Goal: Complete application form

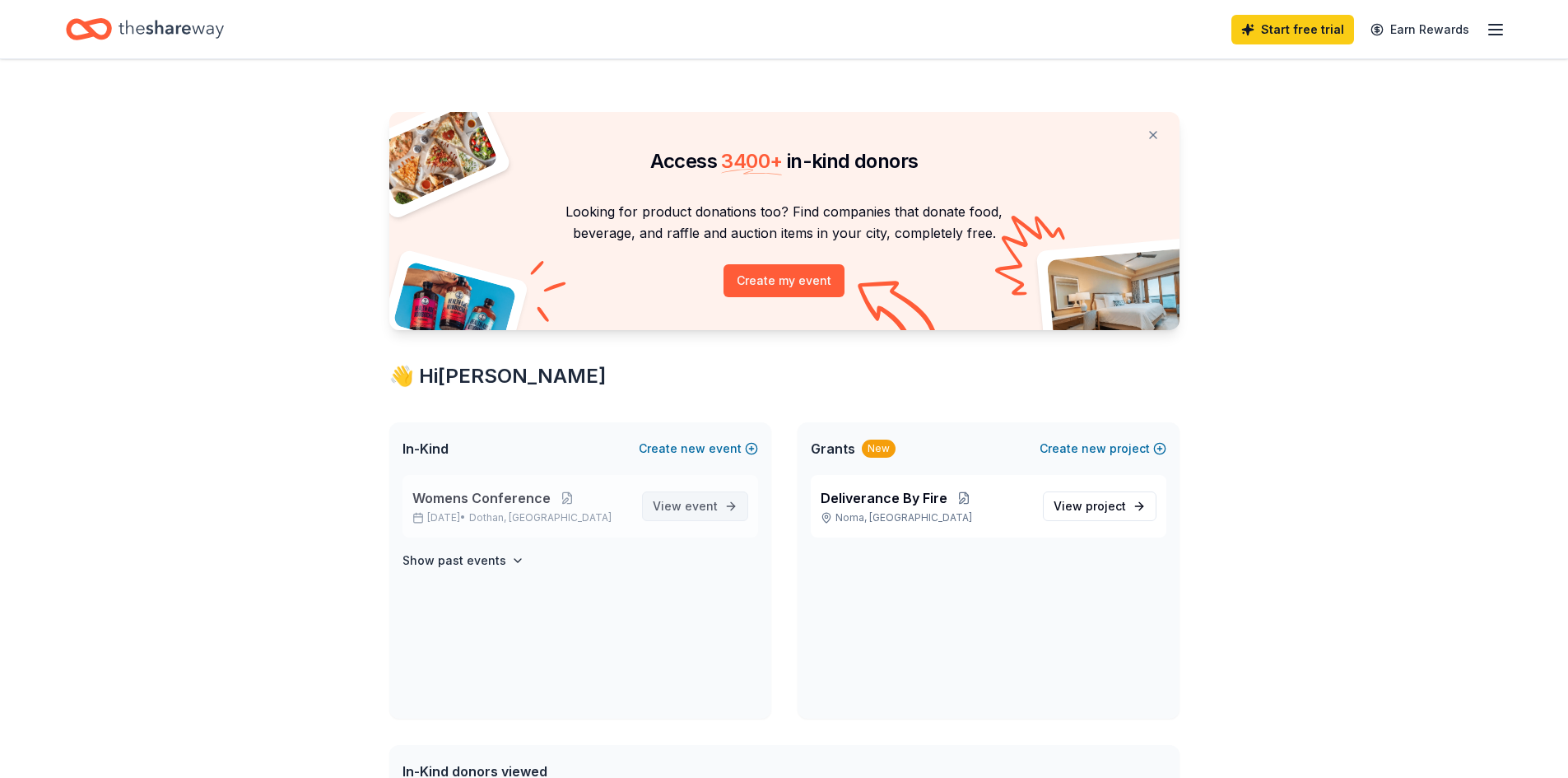
click at [670, 513] on span "View event" at bounding box center [685, 506] width 65 height 20
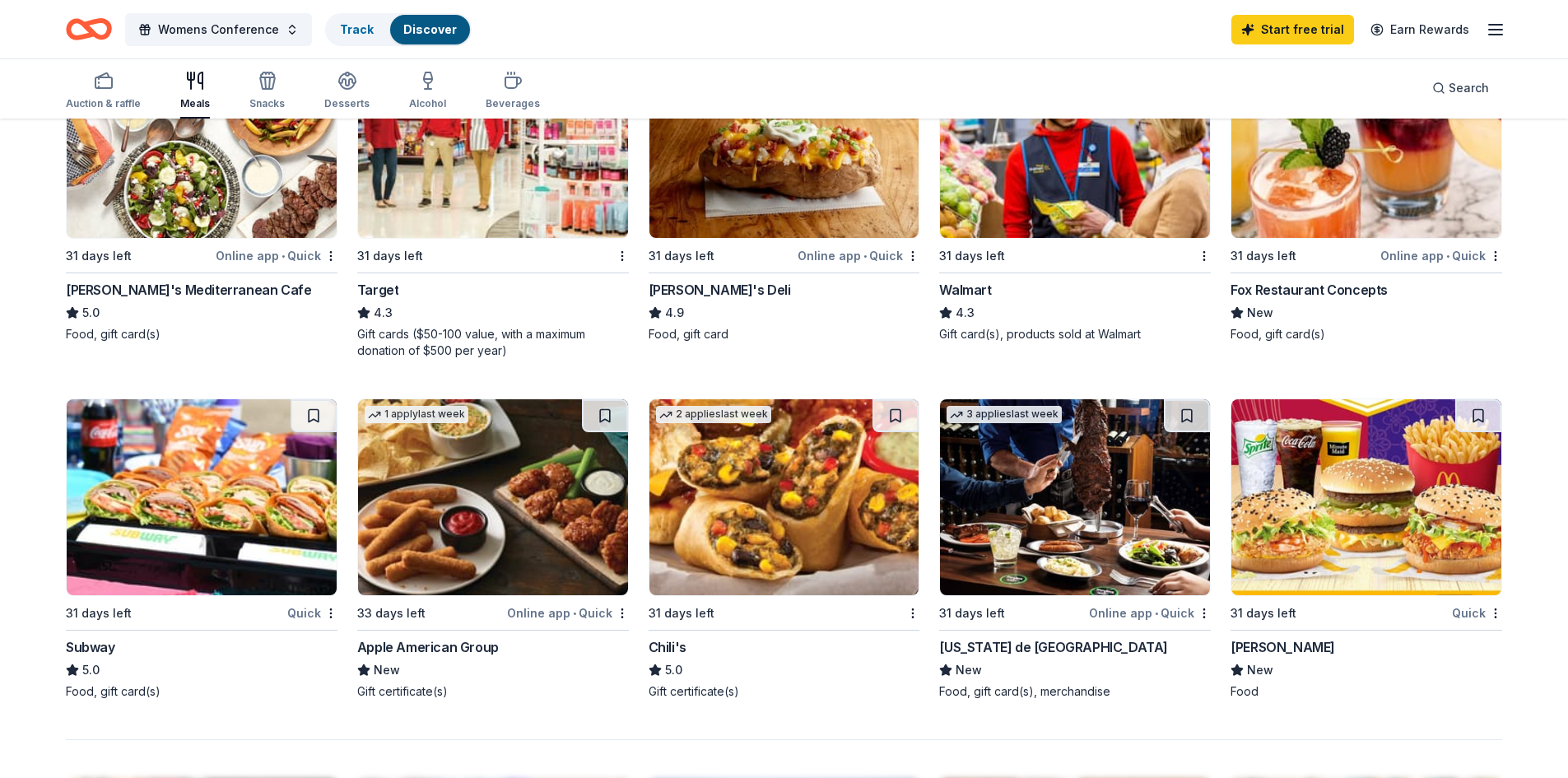
scroll to position [987, 0]
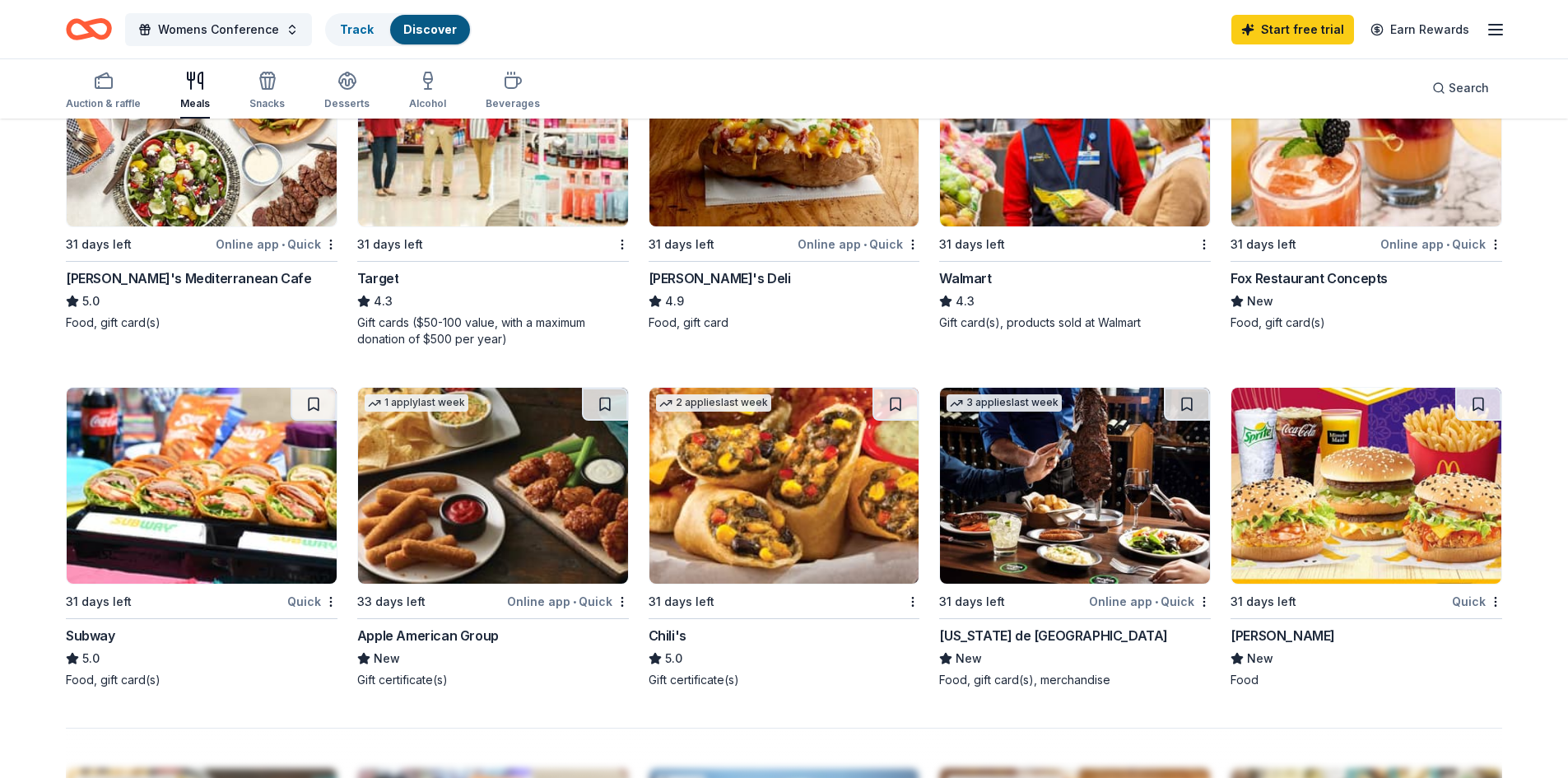
click at [213, 499] on img at bounding box center [202, 485] width 270 height 196
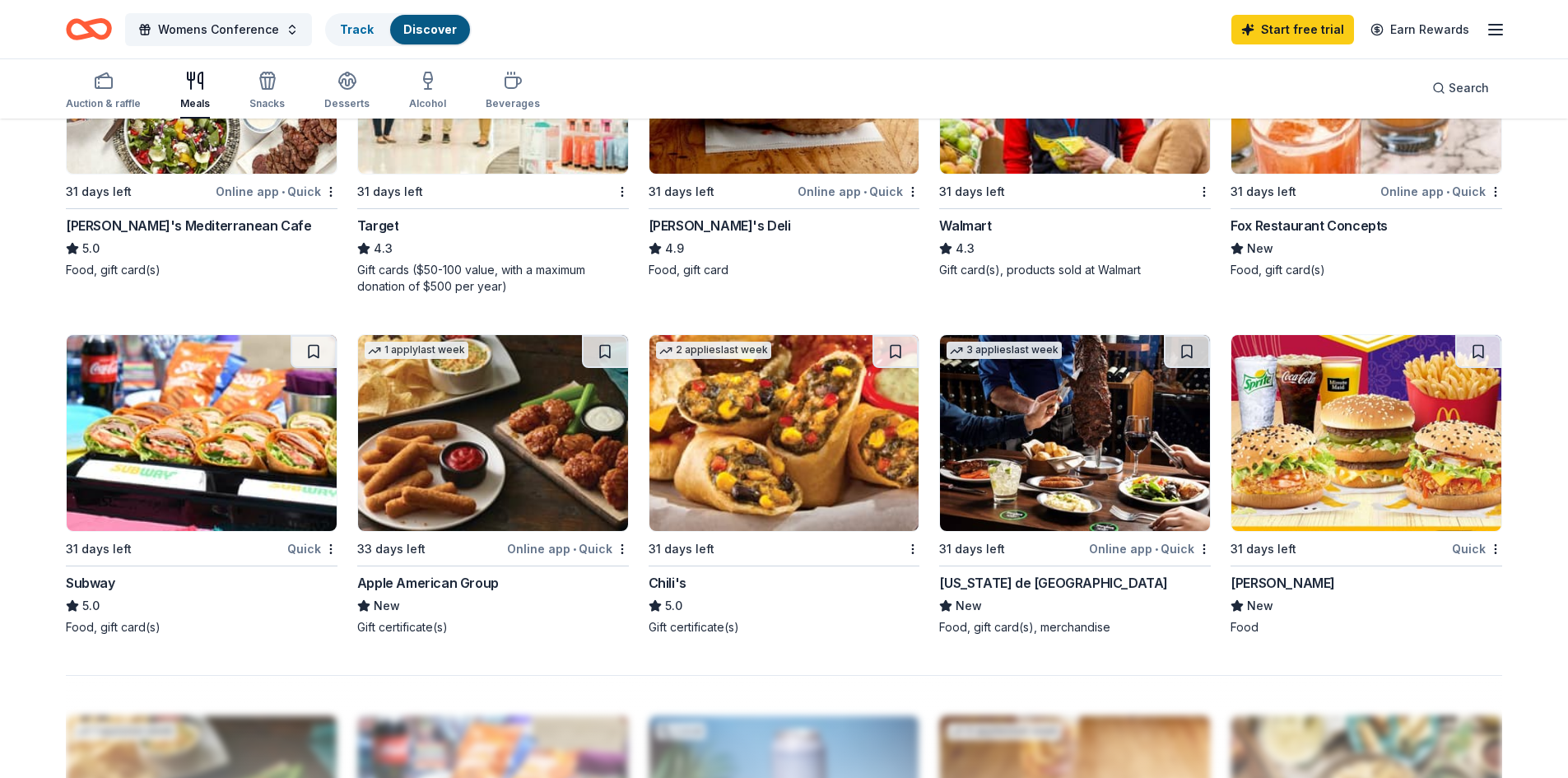
scroll to position [1070, 0]
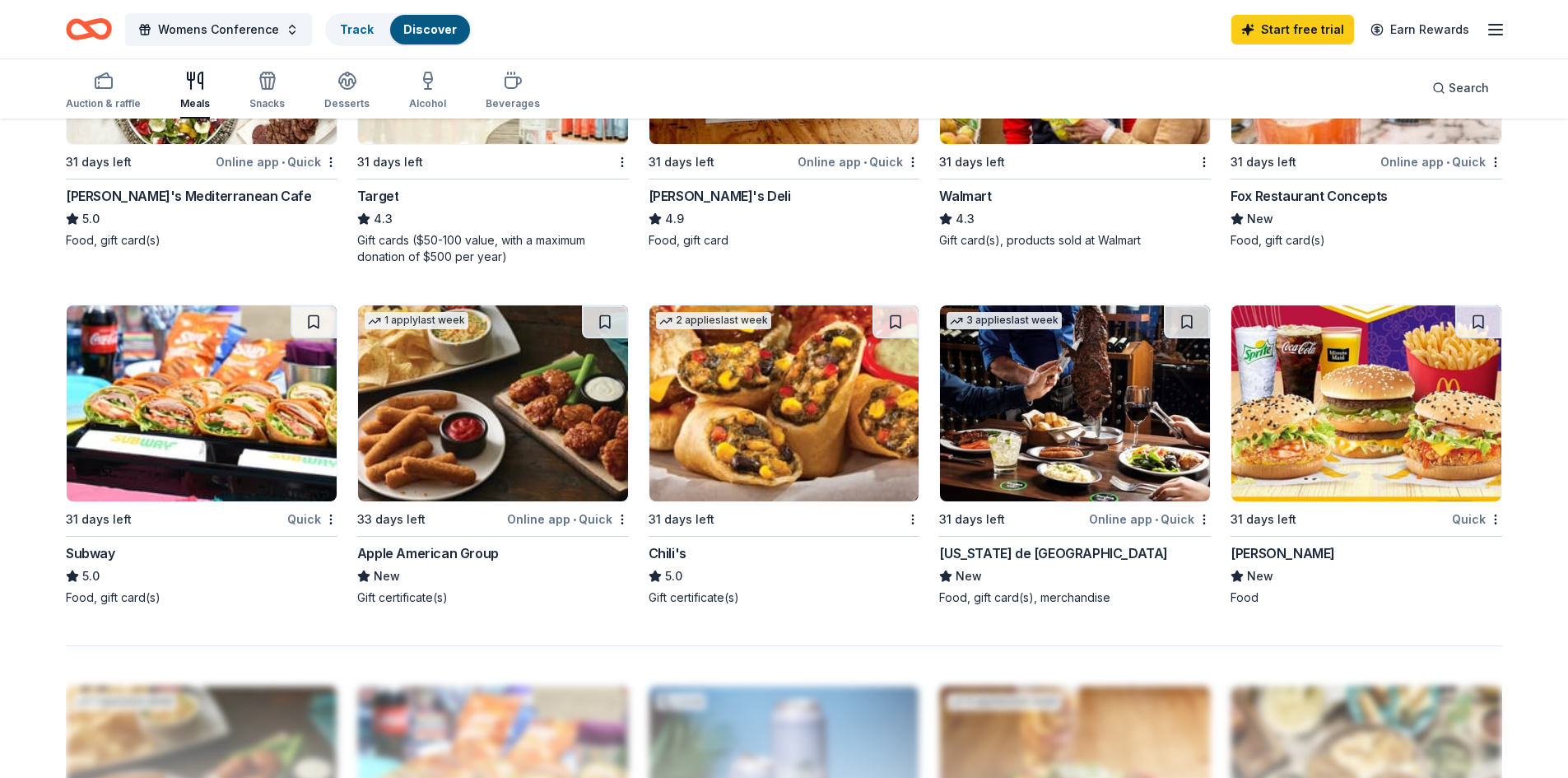
click at [760, 387] on img at bounding box center [784, 403] width 270 height 196
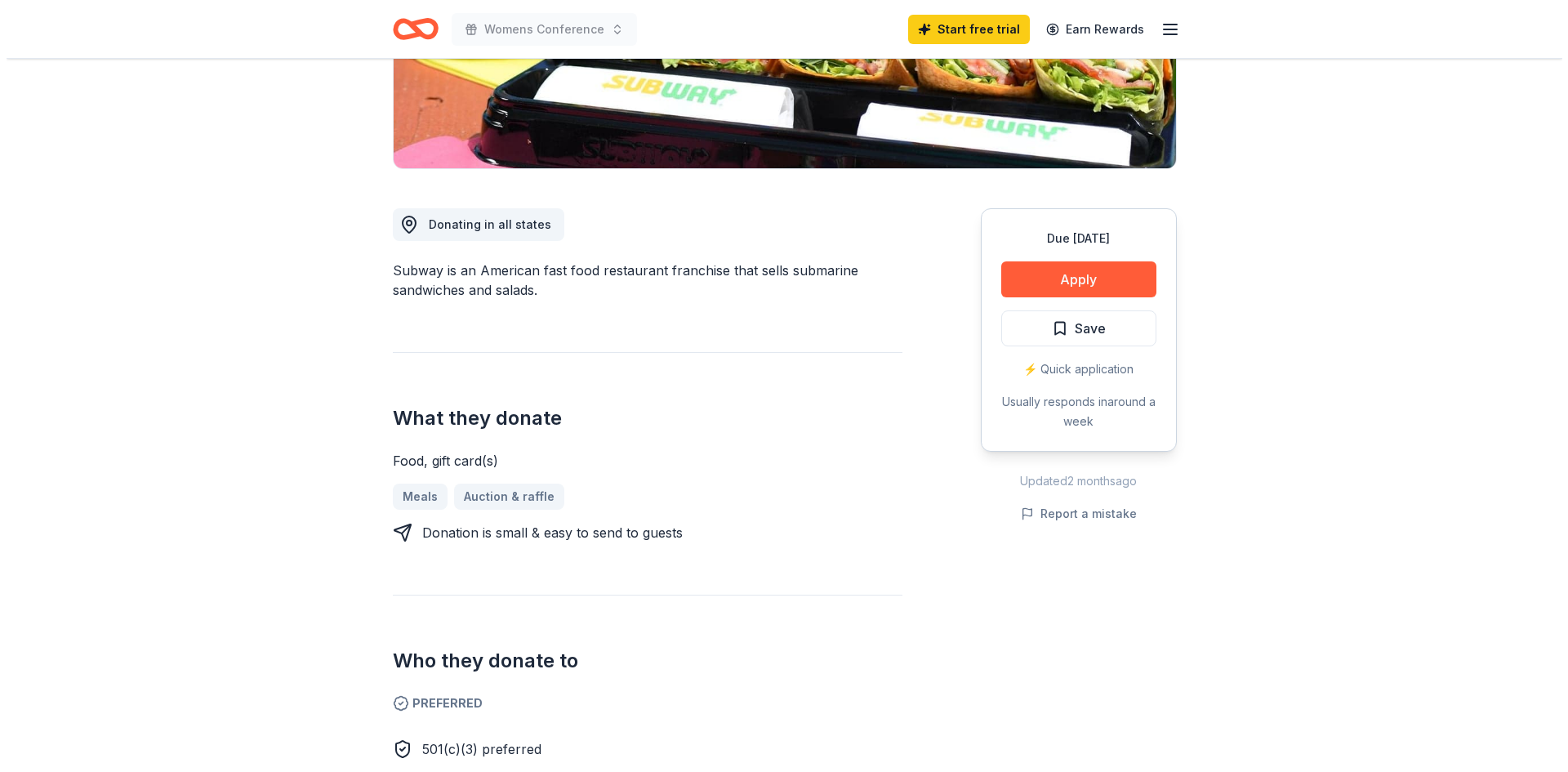
scroll to position [327, 0]
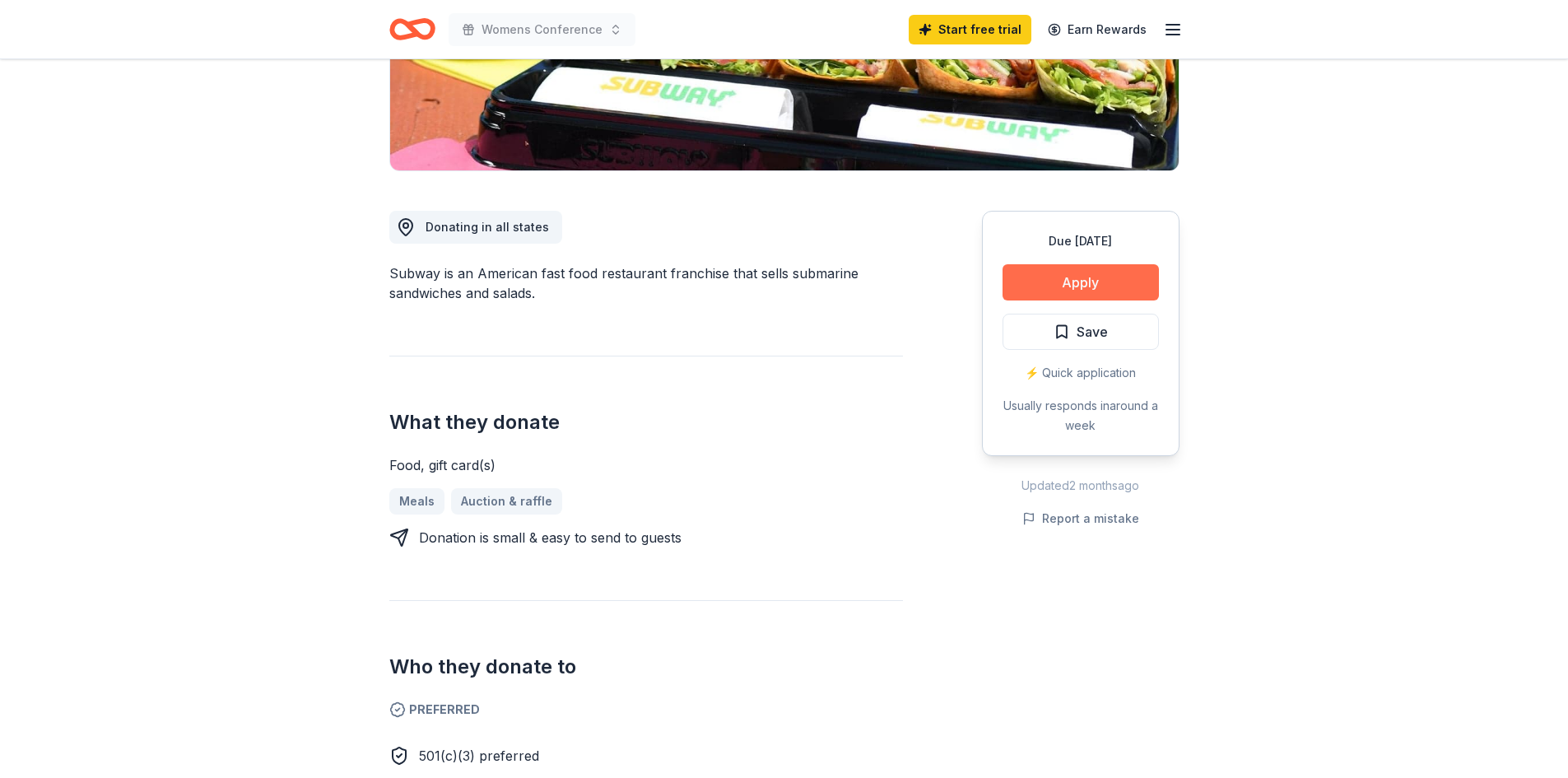
click at [1086, 287] on button "Apply" at bounding box center [1080, 282] width 157 height 36
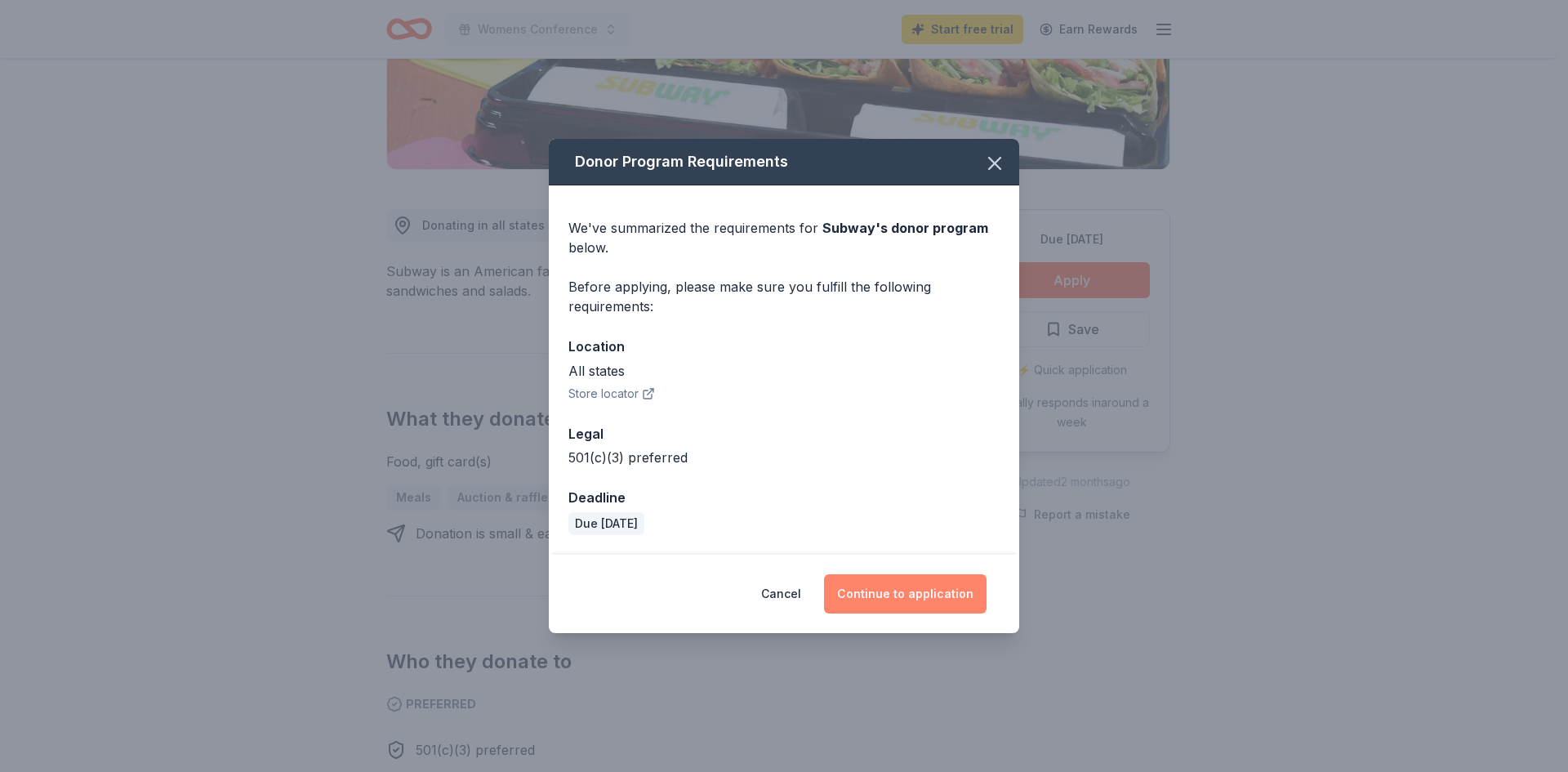
click at [920, 592] on button "Continue to application" at bounding box center [905, 594] width 162 height 39
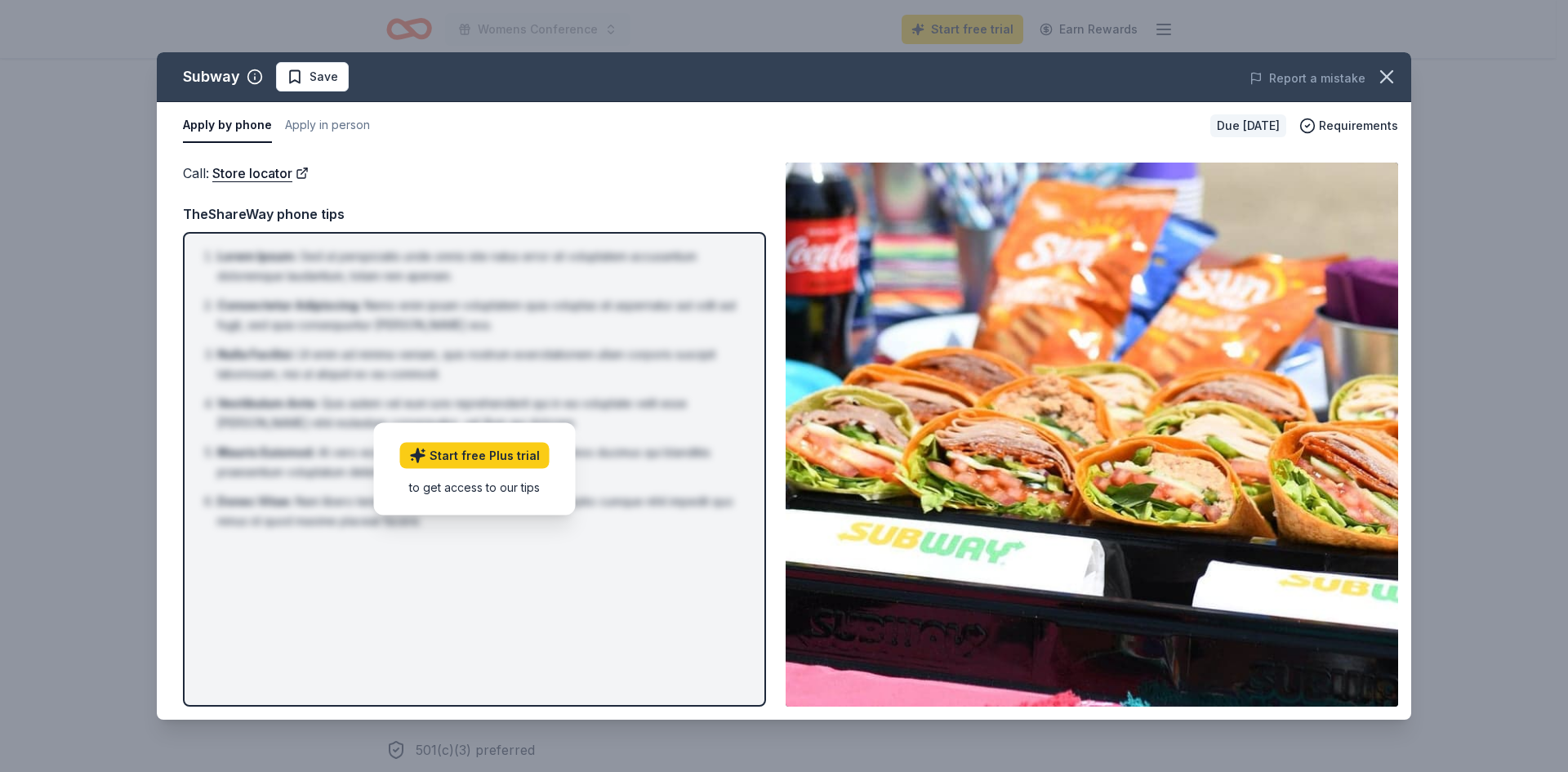
click at [204, 121] on button "Apply by phone" at bounding box center [227, 125] width 89 height 34
